Goal: Go to known website: Access a specific website the user already knows

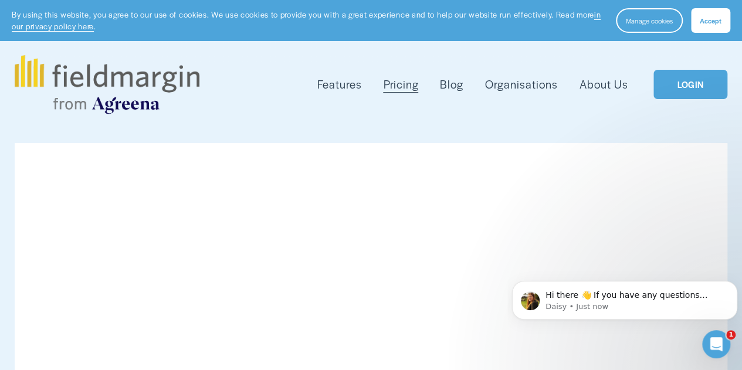
click at [667, 94] on link "LOGIN" at bounding box center [691, 85] width 74 height 30
